Goal: Check status

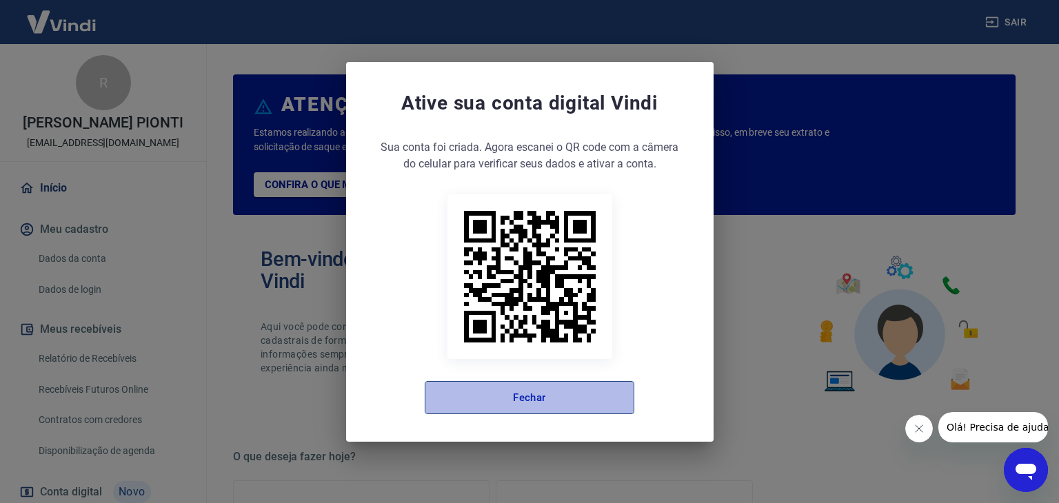
click at [580, 387] on button "Fechar" at bounding box center [530, 397] width 210 height 33
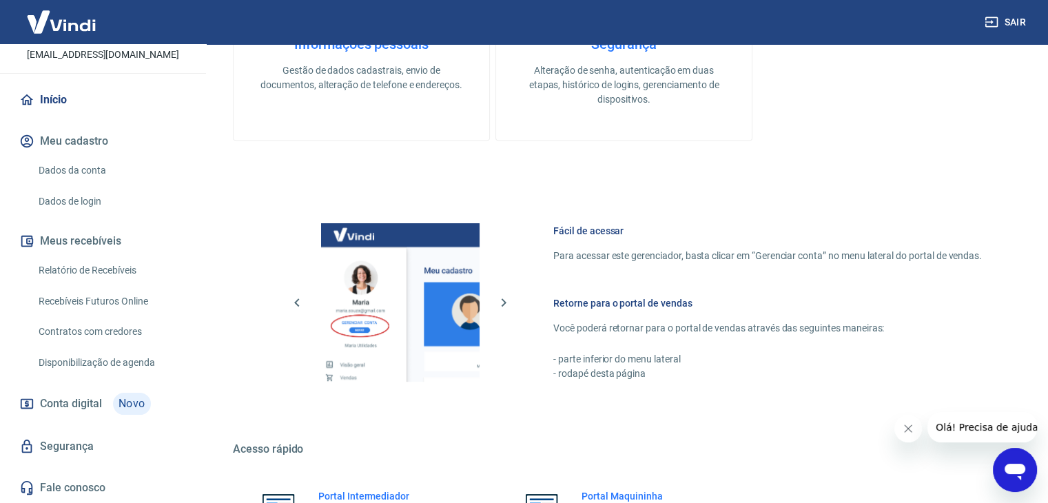
scroll to position [728, 0]
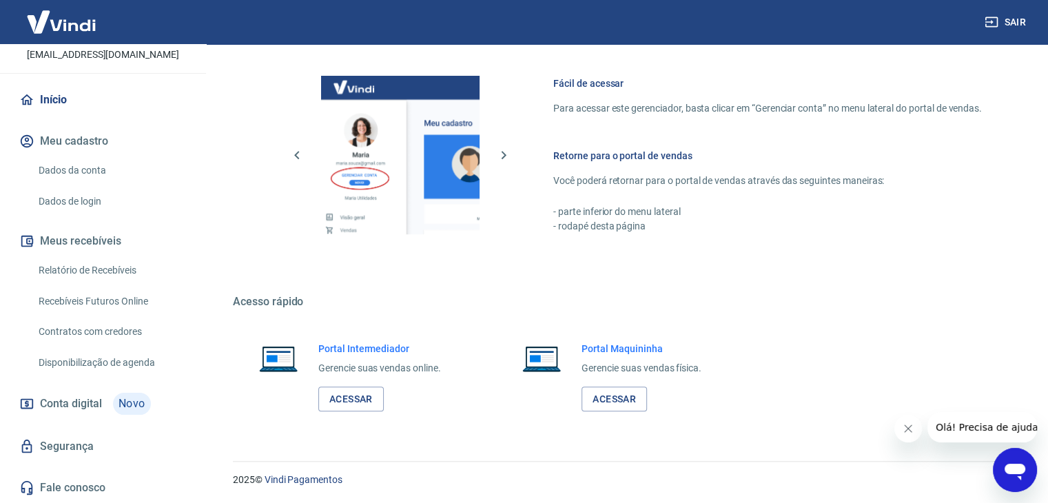
click at [66, 483] on link "Fale conosco" at bounding box center [103, 488] width 173 height 30
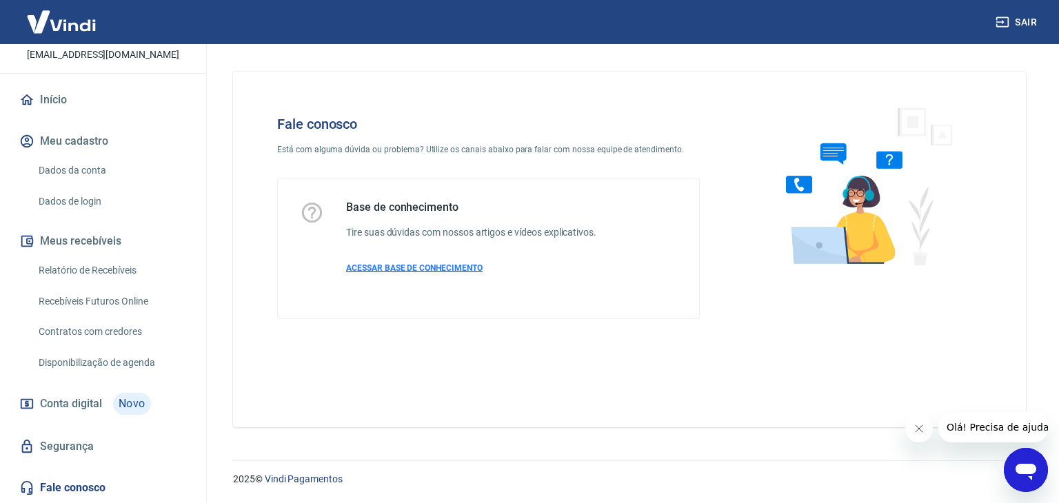
click at [397, 268] on span "ACESSAR BASE DE CONHECIMENTO" at bounding box center [414, 268] width 136 height 10
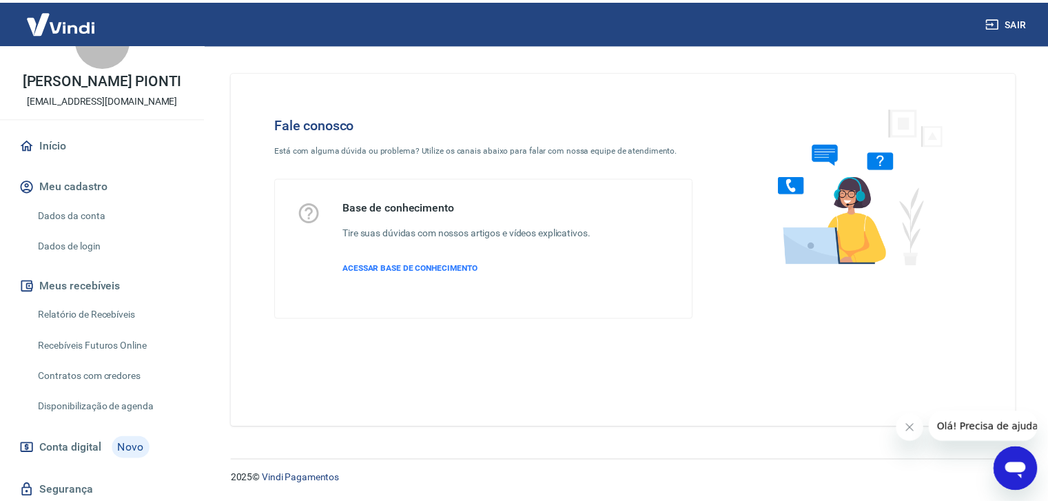
scroll to position [103, 0]
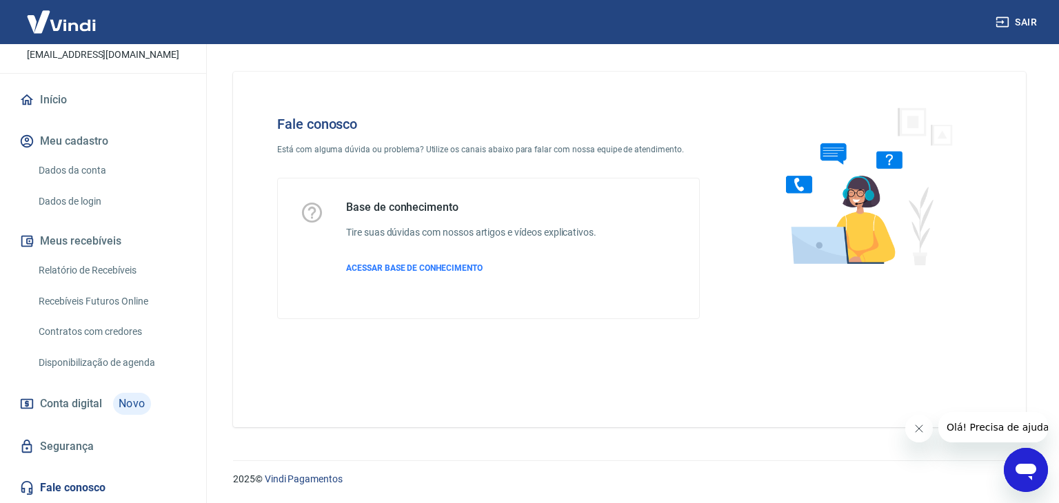
drag, startPoint x: 97, startPoint y: 268, endPoint x: 129, endPoint y: 276, distance: 32.8
click at [97, 268] on link "Relatório de Recebíveis" at bounding box center [111, 270] width 156 height 28
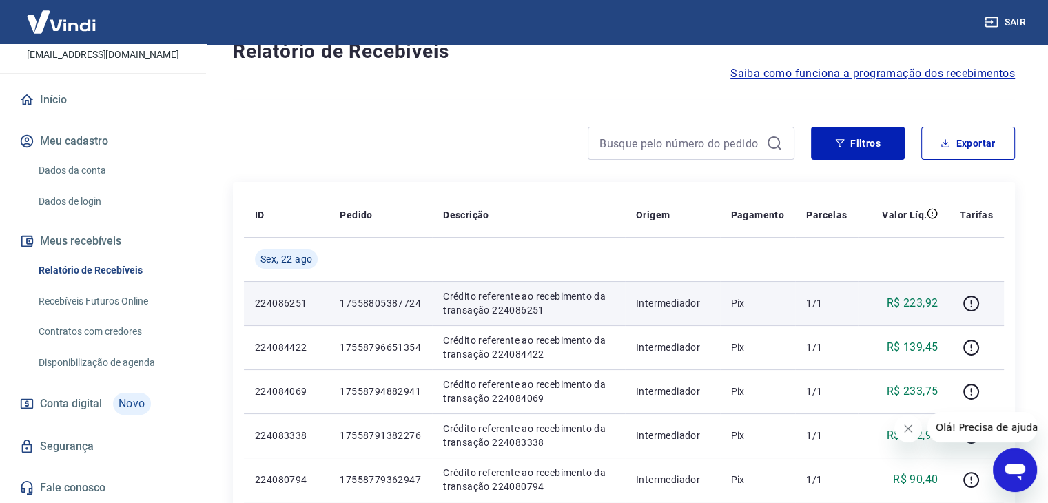
scroll to position [69, 0]
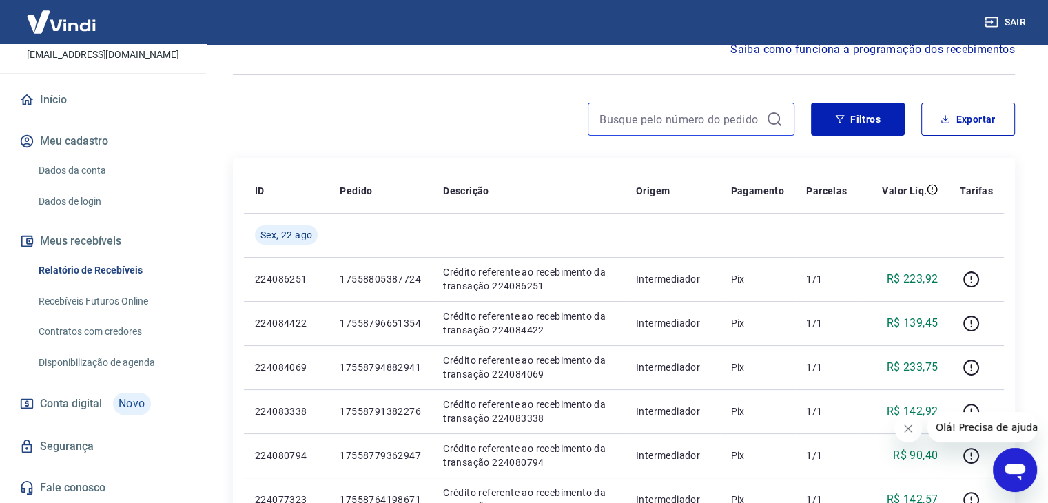
click at [728, 118] on input at bounding box center [680, 119] width 161 height 21
click at [649, 111] on input at bounding box center [680, 119] width 161 height 21
paste input "17555431307973"
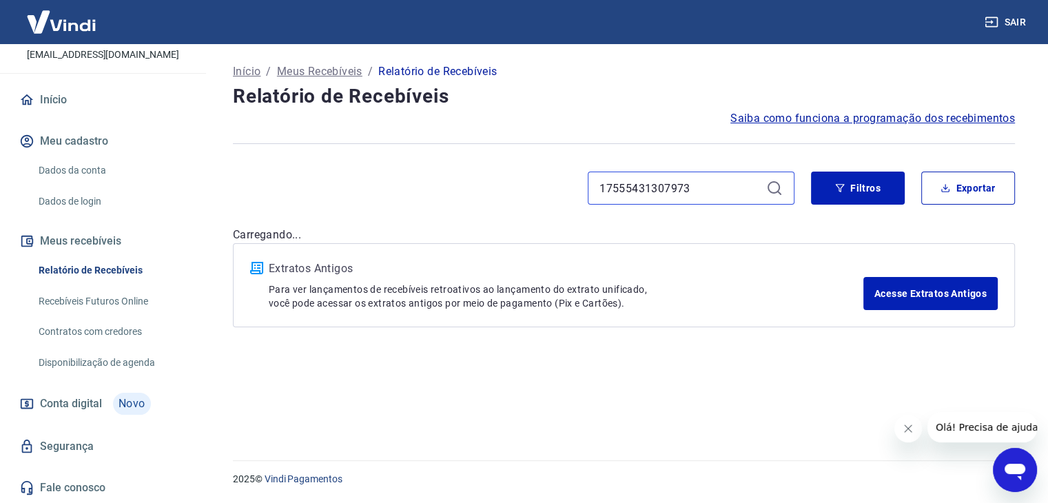
type input "17555431307973"
click at [775, 114] on span "Saiba como funciona a programação dos recebimentos" at bounding box center [883, 118] width 285 height 17
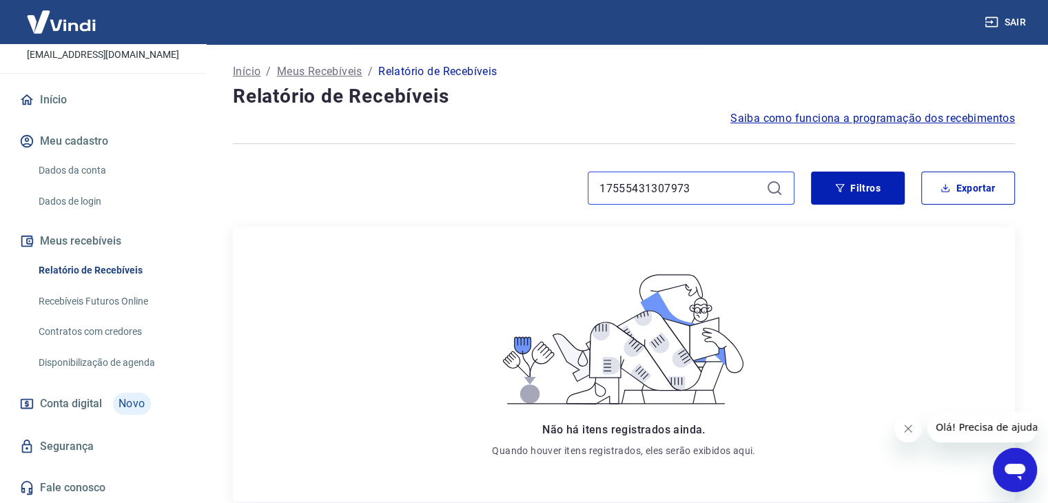
click at [717, 190] on input "17555431307973" at bounding box center [680, 188] width 161 height 21
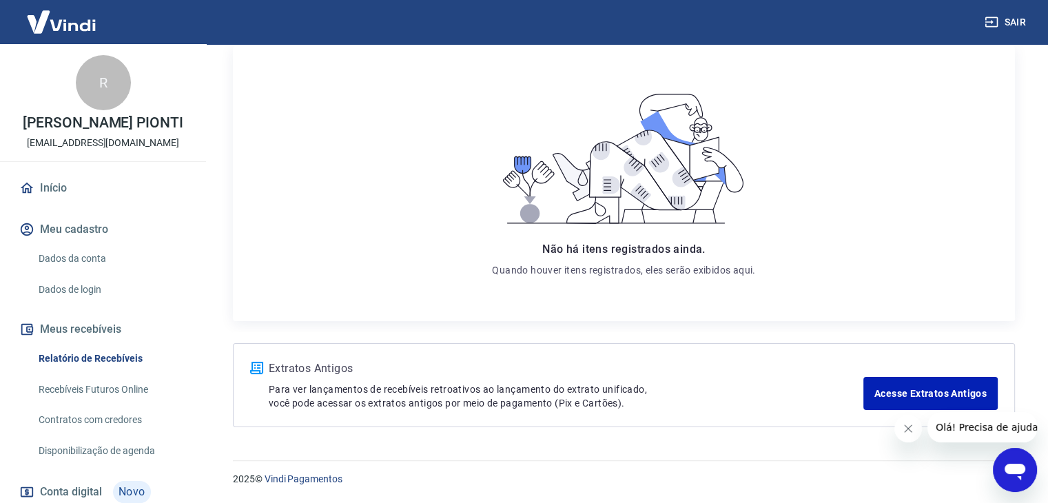
drag, startPoint x: 250, startPoint y: 133, endPoint x: 267, endPoint y: 116, distance: 23.9
click at [267, 116] on div "Não há itens registrados ainda. Quando houver itens registrados, eles serão exi…" at bounding box center [624, 183] width 760 height 253
